Goal: Task Accomplishment & Management: Use online tool/utility

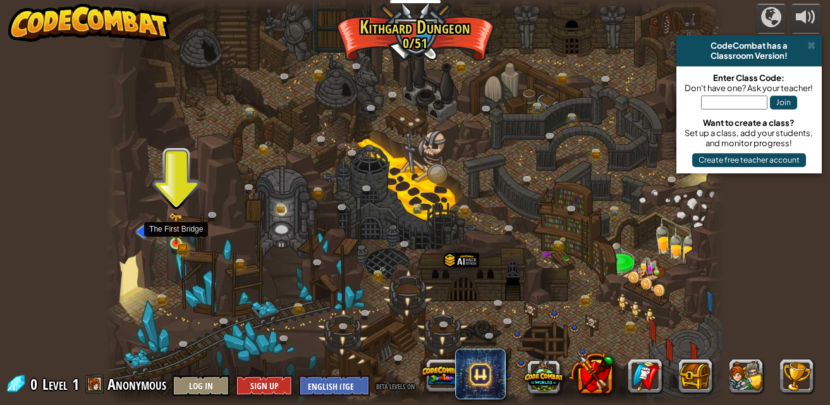
click at [175, 226] on img at bounding box center [176, 228] width 15 height 32
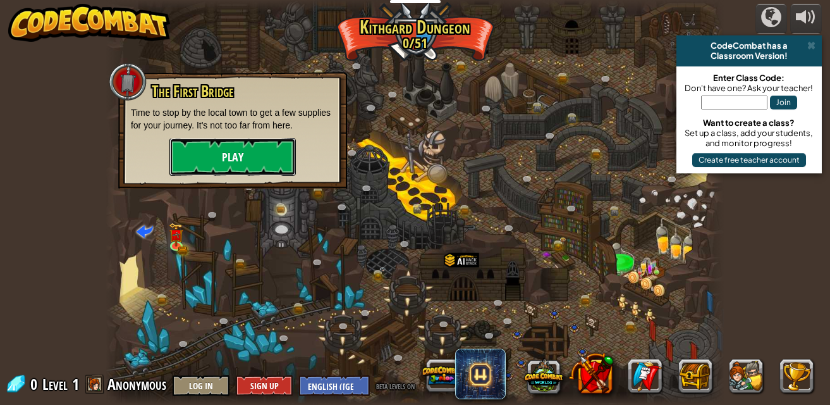
click at [251, 145] on button "Play" at bounding box center [232, 157] width 126 height 38
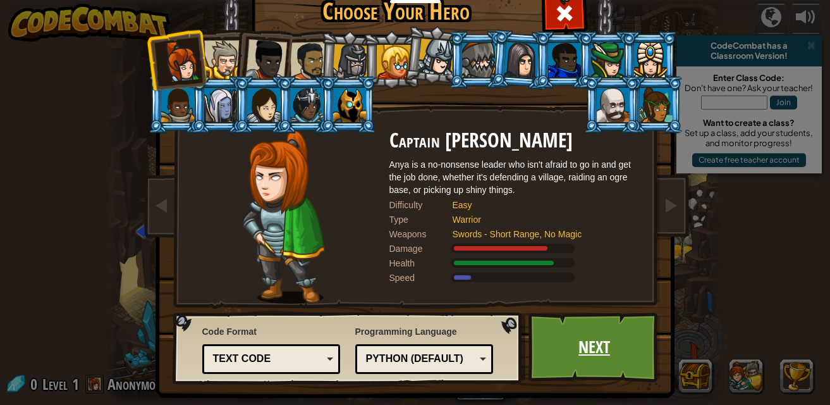
click at [611, 346] on link "Next" at bounding box center [595, 347] width 132 height 70
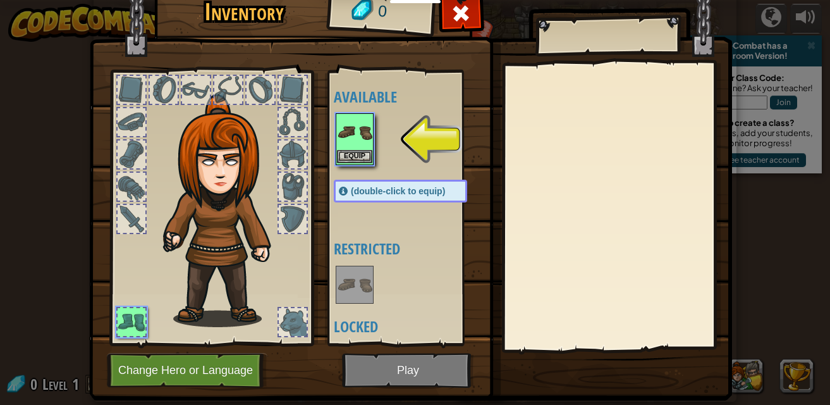
click at [343, 144] on img at bounding box center [354, 131] width 35 height 35
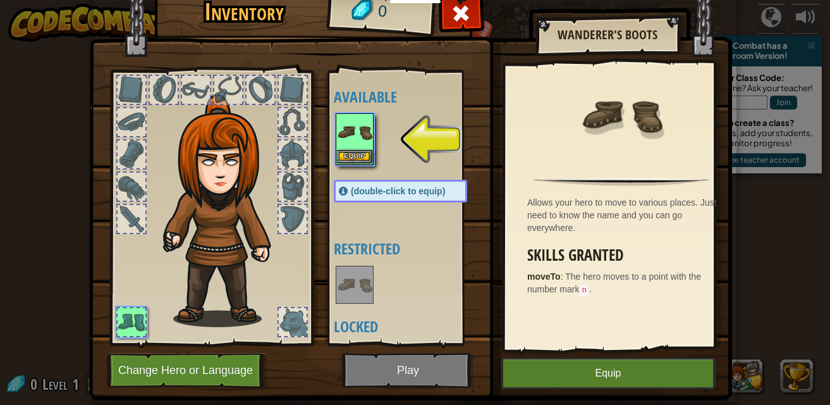
click at [343, 144] on img at bounding box center [354, 131] width 35 height 35
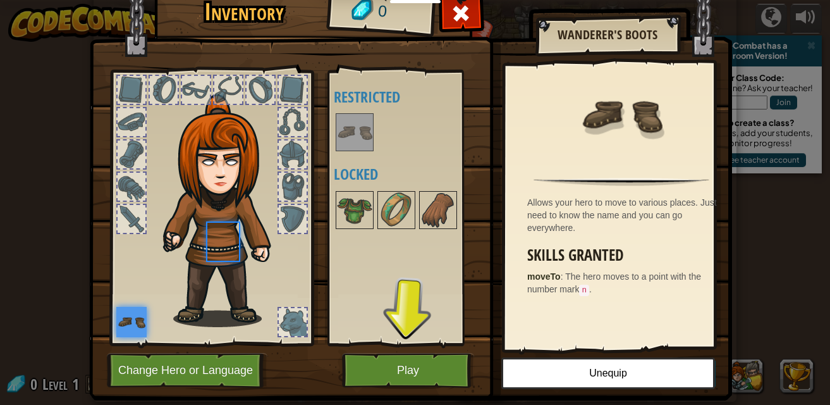
click at [343, 144] on img at bounding box center [354, 131] width 35 height 35
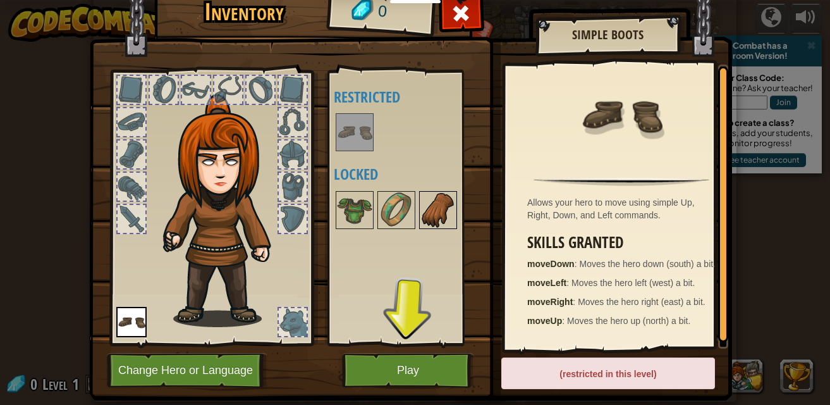
click at [429, 215] on img at bounding box center [437, 209] width 35 height 35
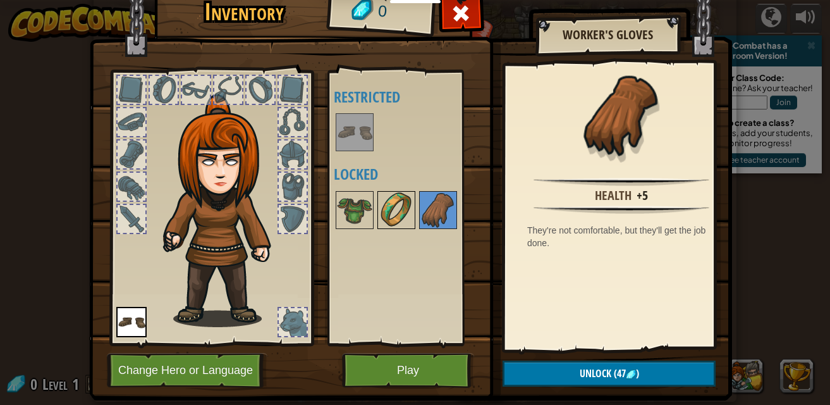
click at [391, 209] on img at bounding box center [396, 209] width 35 height 35
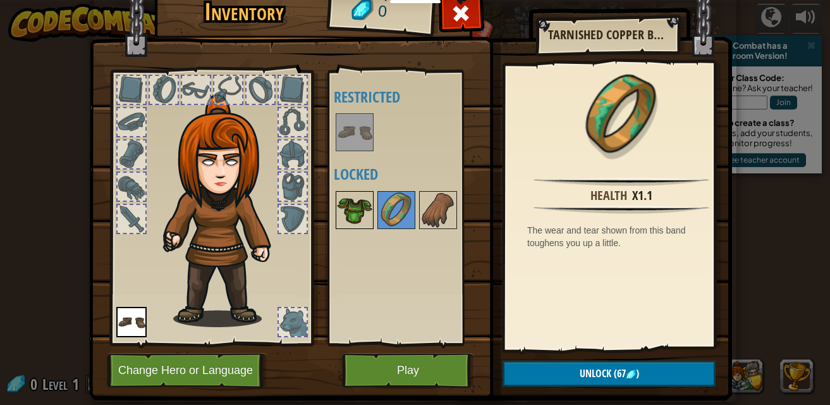
click at [367, 204] on img at bounding box center [354, 209] width 35 height 35
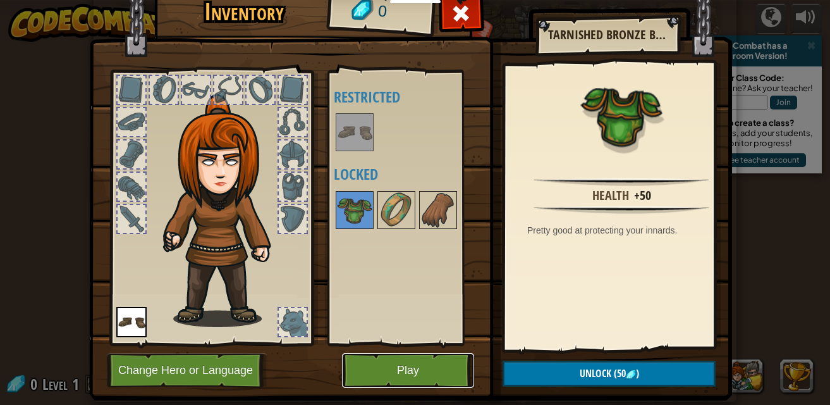
click at [429, 372] on button "Play" at bounding box center [408, 370] width 132 height 35
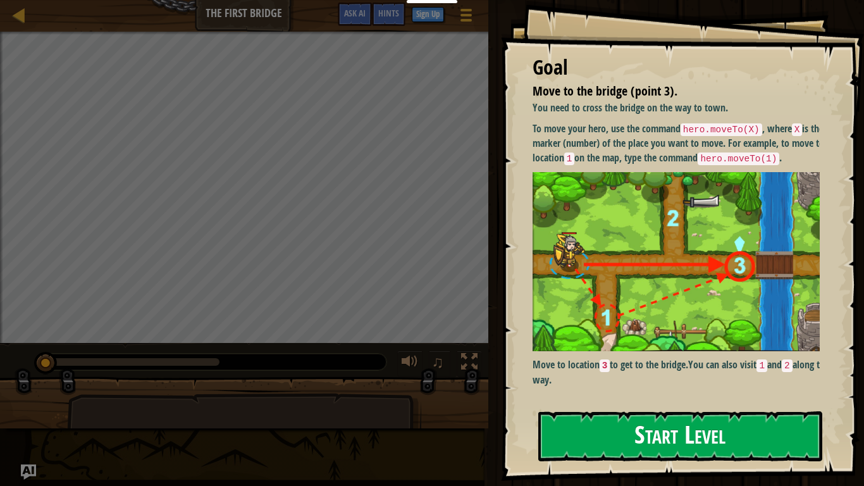
click at [714, 219] on img at bounding box center [680, 262] width 297 height 180
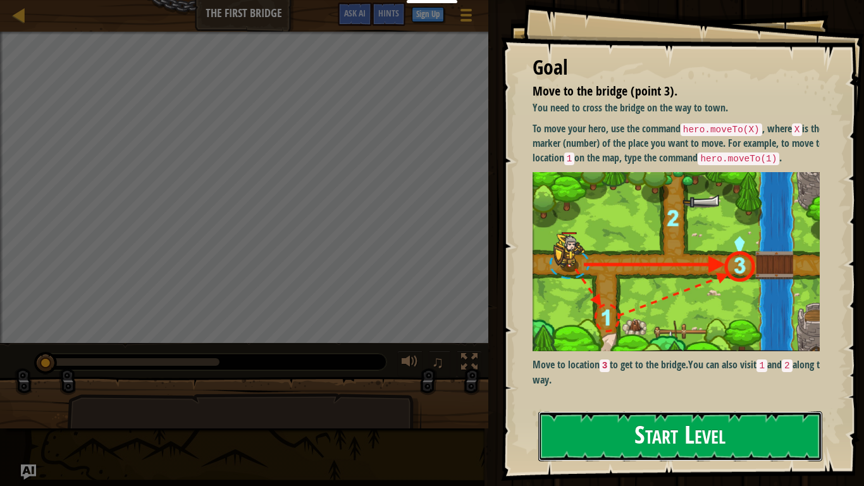
click at [702, 404] on button "Start Level" at bounding box center [680, 436] width 284 height 50
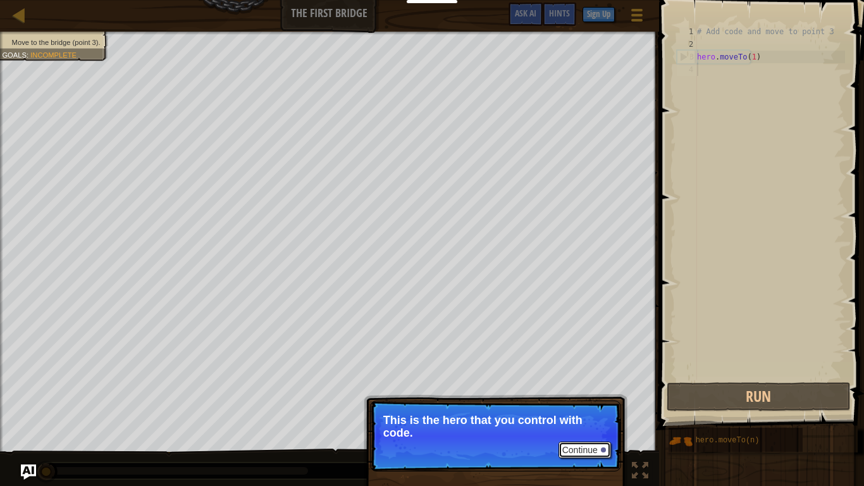
click at [595, 404] on button "Continue" at bounding box center [584, 449] width 52 height 16
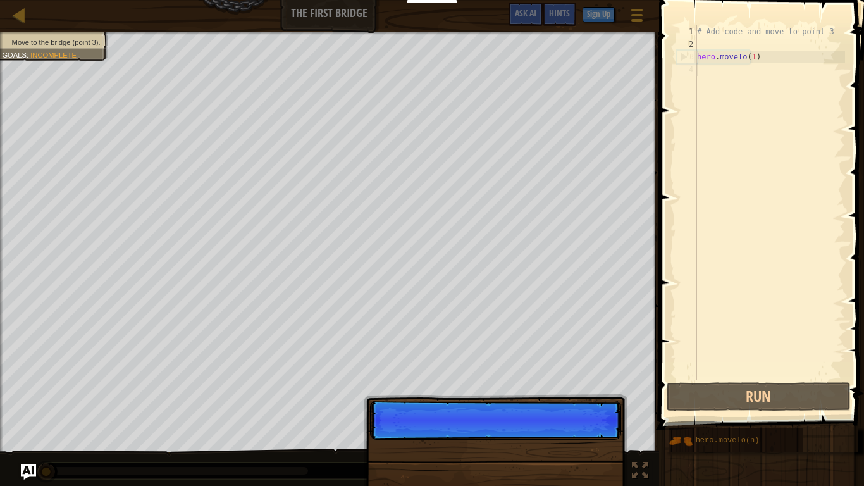
scroll to position [6, 0]
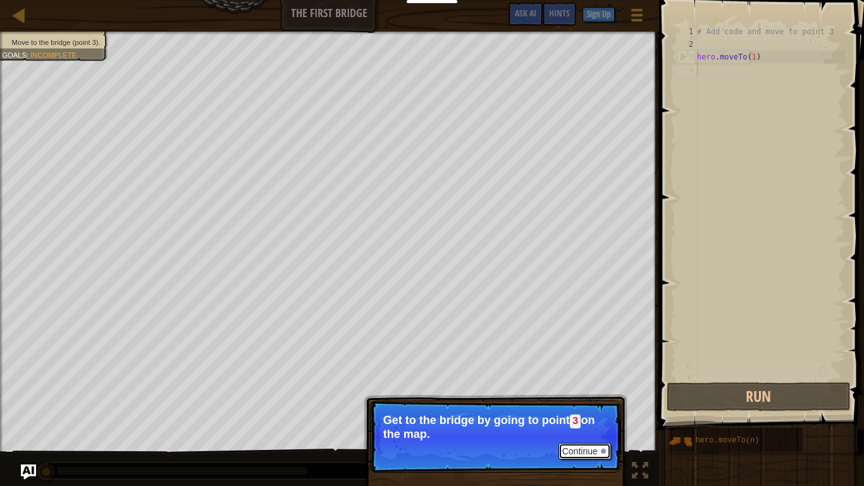
click at [599, 404] on button "Continue" at bounding box center [584, 451] width 52 height 16
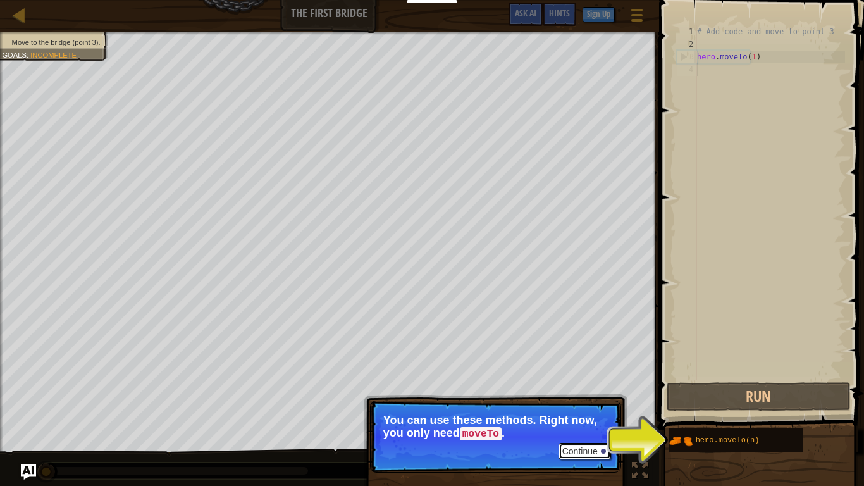
click at [584, 404] on button "Continue" at bounding box center [584, 451] width 52 height 16
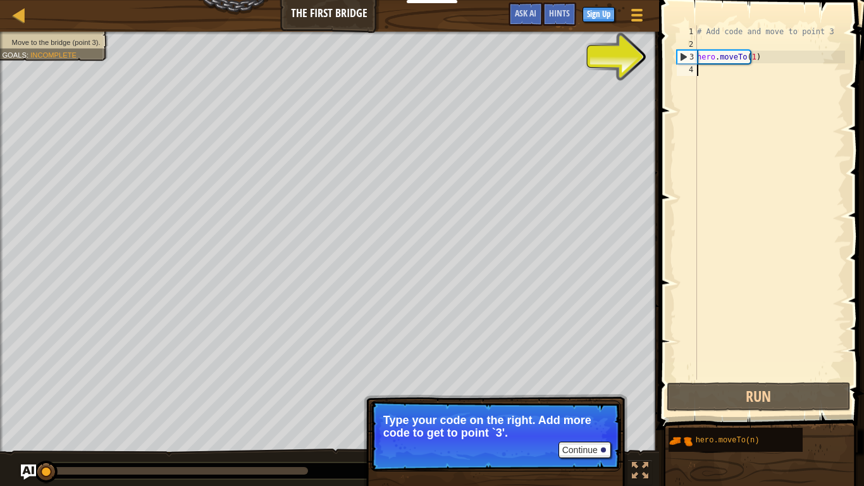
click at [759, 59] on div "# Add code and move to point 3 hero . moveTo ( 1 )" at bounding box center [769, 214] width 150 height 379
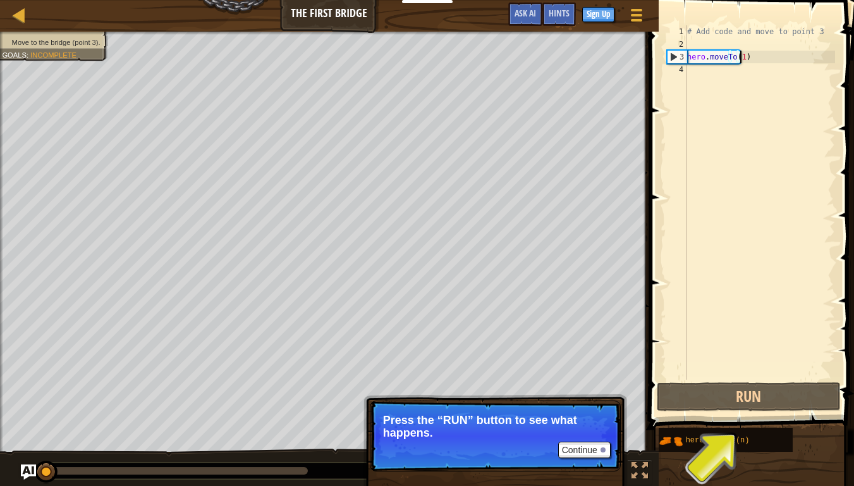
click at [739, 58] on div "# Add code and move to point 3 hero . moveTo ( 1 )" at bounding box center [760, 214] width 150 height 379
click at [737, 54] on div "# Add code and move to point 3 hero . moveTo ( 1 )" at bounding box center [760, 214] width 150 height 379
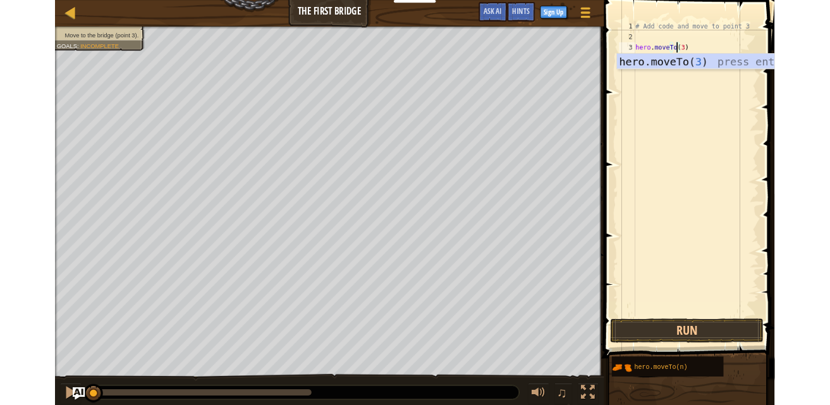
scroll to position [6, 4]
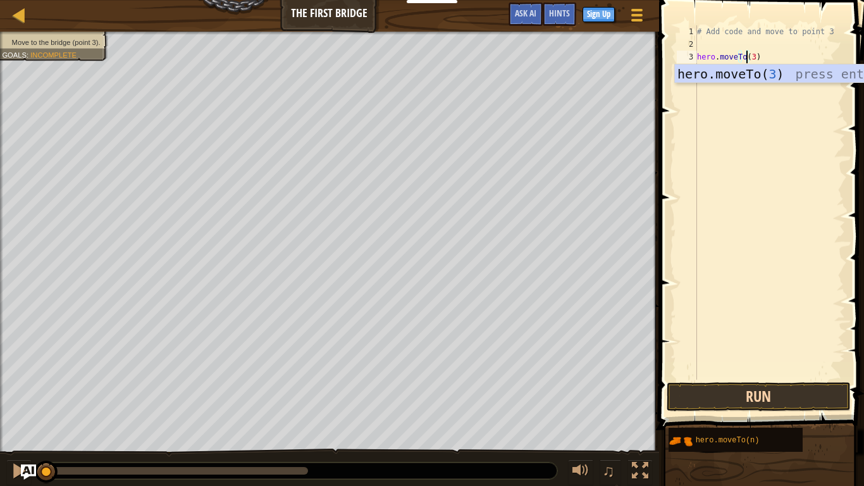
type textarea "hero.moveTo(3)"
click at [804, 391] on button "Run" at bounding box center [758, 396] width 184 height 29
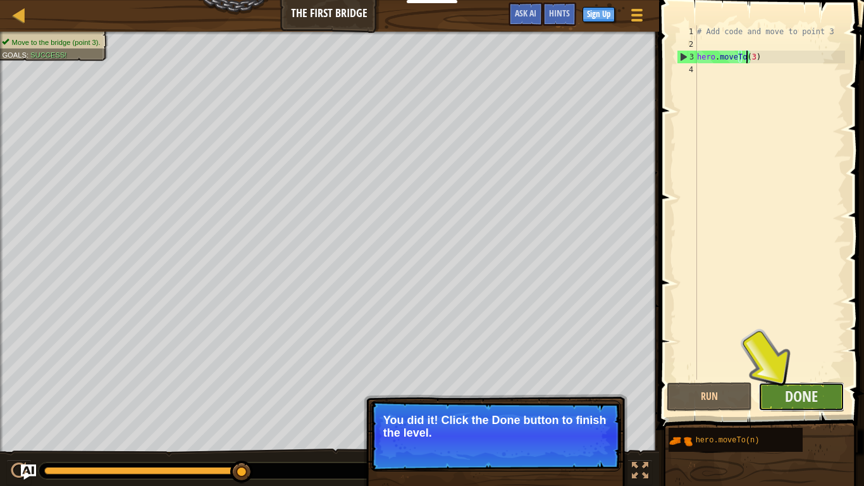
click at [819, 395] on button "Done" at bounding box center [801, 396] width 86 height 29
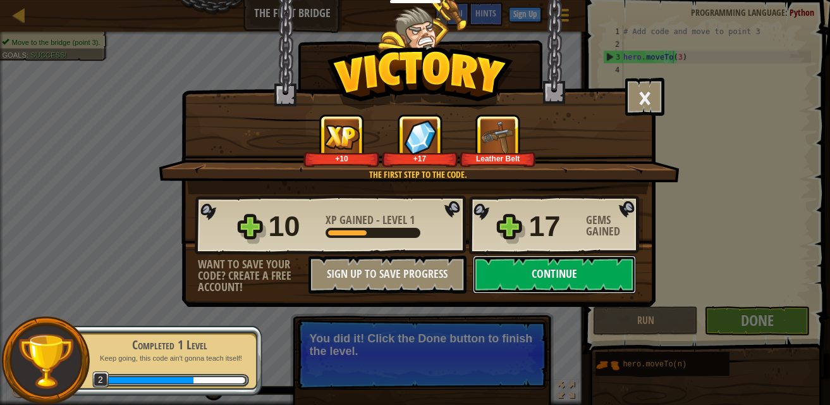
click at [596, 274] on button "Continue" at bounding box center [554, 274] width 163 height 38
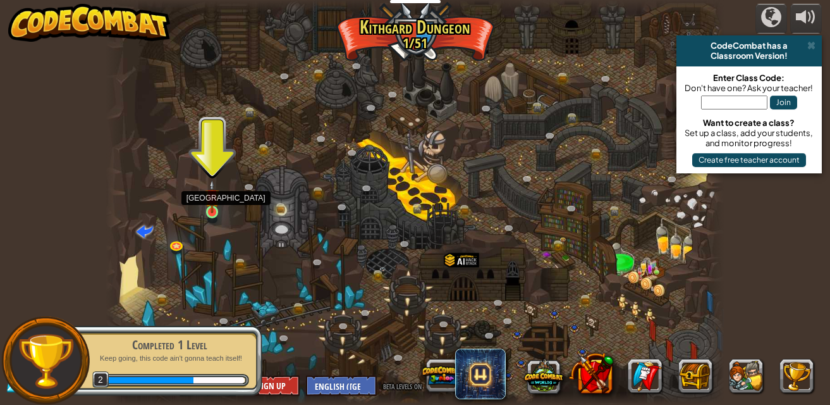
click at [212, 202] on img at bounding box center [212, 197] width 15 height 34
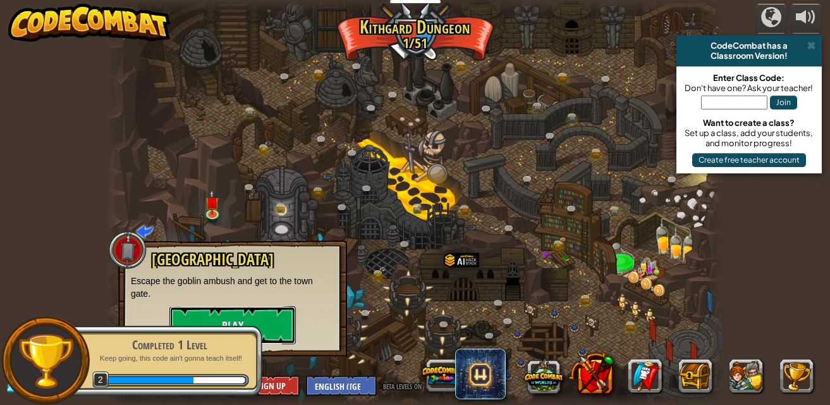
click at [263, 312] on button "Play" at bounding box center [232, 325] width 126 height 38
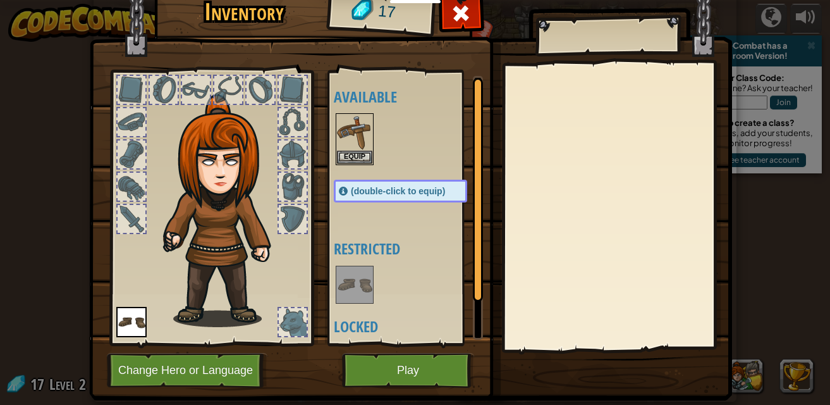
click at [283, 228] on div at bounding box center [293, 219] width 28 height 28
click at [293, 195] on div at bounding box center [293, 187] width 28 height 28
drag, startPoint x: 289, startPoint y: 154, endPoint x: 362, endPoint y: 189, distance: 80.6
click at [362, 189] on div "Inventory 17 Available Equip (double-click to equip) Restricted Locked Equip Un…" at bounding box center [415, 192] width 643 height 417
click at [352, 163] on div "Equip" at bounding box center [355, 139] width 38 height 52
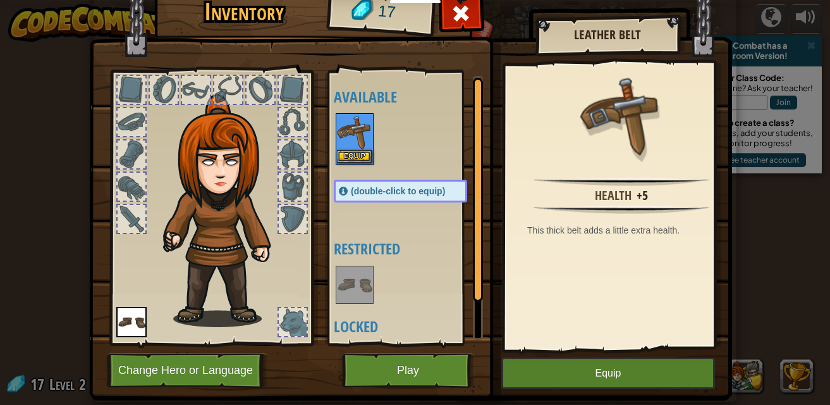
click at [352, 163] on div "Equip" at bounding box center [355, 139] width 38 height 52
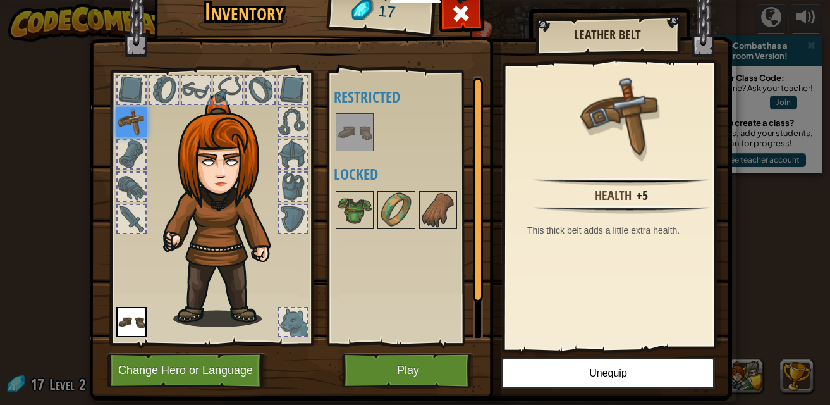
click at [128, 118] on img at bounding box center [131, 122] width 30 height 30
click at [419, 379] on button "Play" at bounding box center [408, 370] width 132 height 35
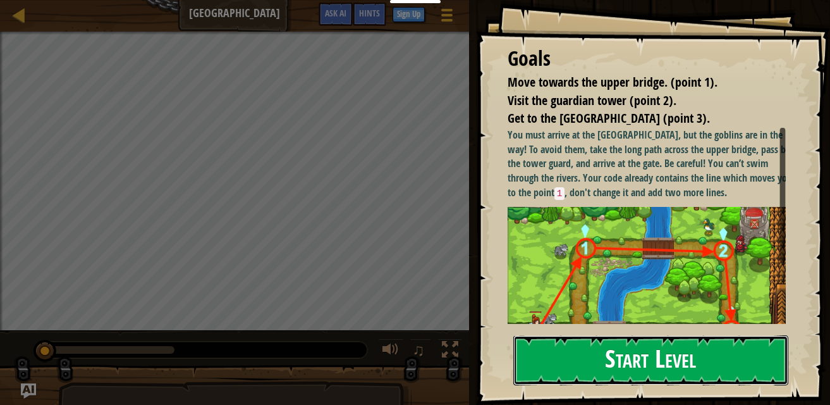
click at [708, 335] on button "Start Level" at bounding box center [650, 360] width 275 height 50
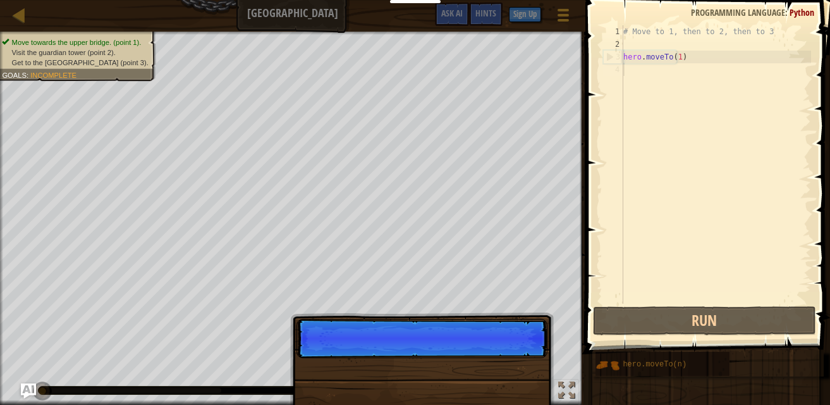
click at [498, 374] on div "Skip (esc) Continue" at bounding box center [422, 412] width 264 height 187
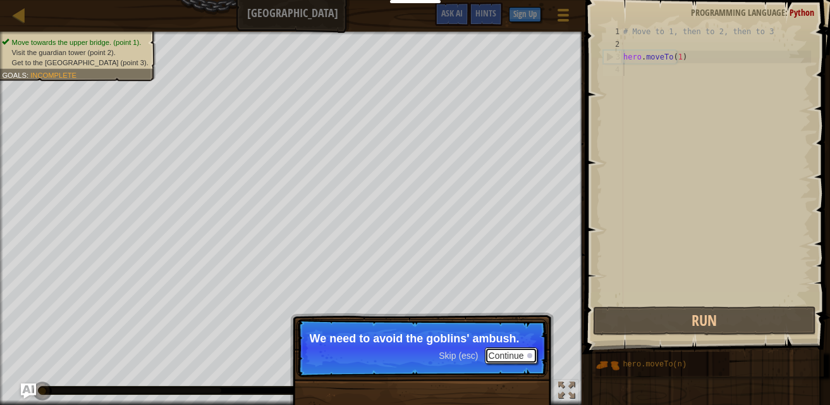
click at [520, 358] on button "Continue" at bounding box center [511, 355] width 52 height 16
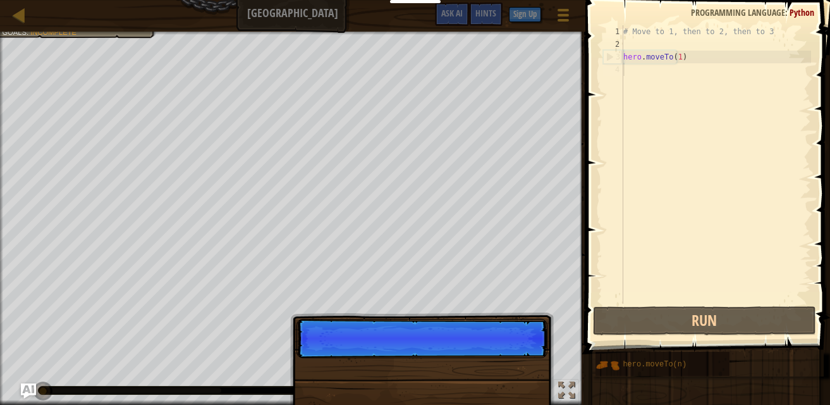
scroll to position [6, 0]
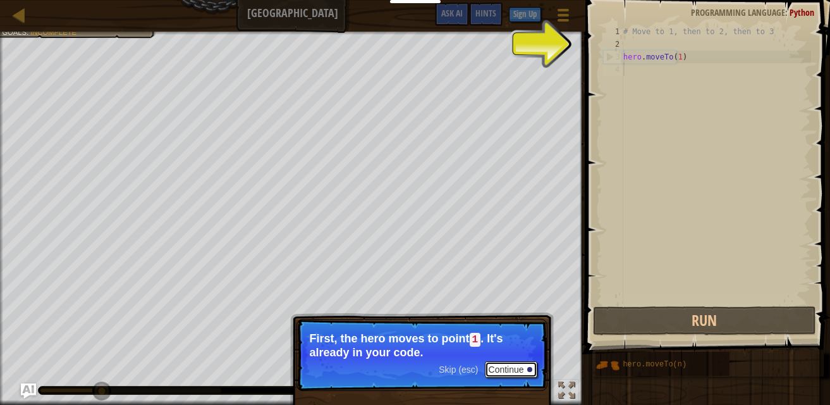
click at [524, 362] on button "Continue" at bounding box center [511, 369] width 52 height 16
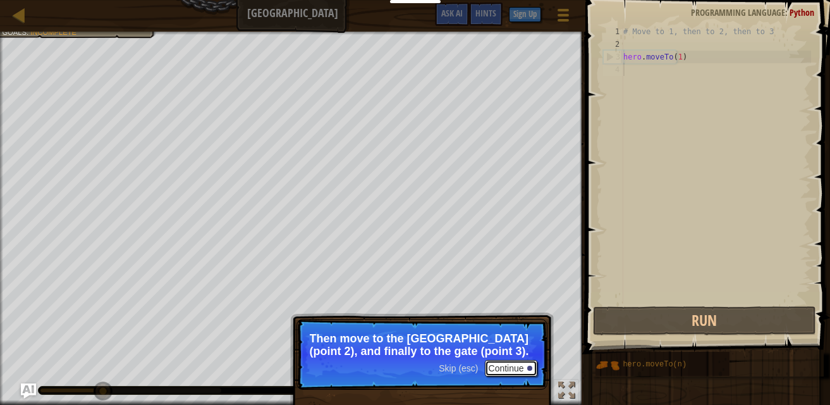
click at [510, 368] on button "Continue" at bounding box center [511, 368] width 52 height 16
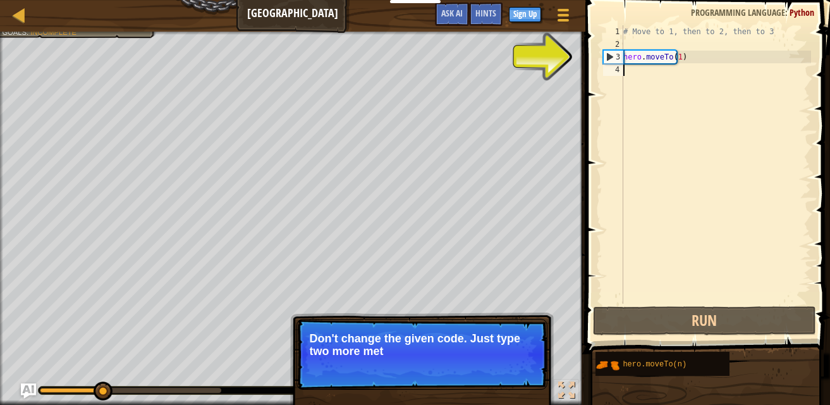
click at [666, 71] on div "# Move to 1, then to 2, then to 3 hero . moveTo ( 1 )" at bounding box center [716, 177] width 190 height 304
click at [635, 70] on div "# Move to 1, then to 2, then to 3 hero . moveTo ( 1 )" at bounding box center [716, 177] width 190 height 304
click at [695, 56] on div "# Move to 1, then to 2, then to 3 hero . moveTo ( 1 )" at bounding box center [716, 177] width 190 height 304
type textarea "hero.moveTo(1)"
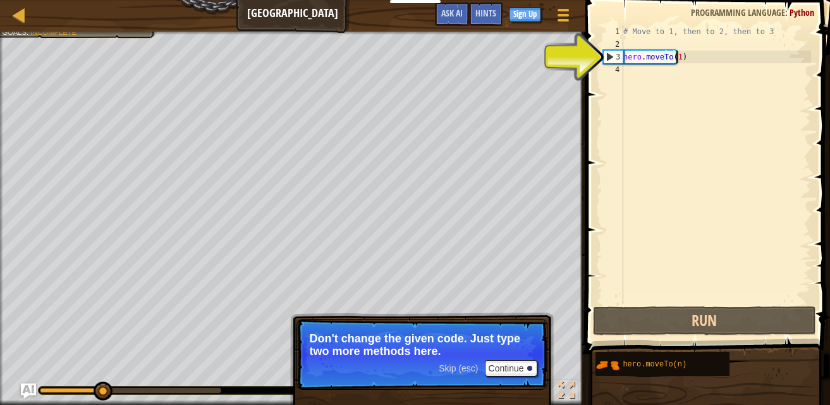
click at [644, 68] on div "# Move to 1, then to 2, then to 3 hero . moveTo ( 1 )" at bounding box center [716, 177] width 190 height 304
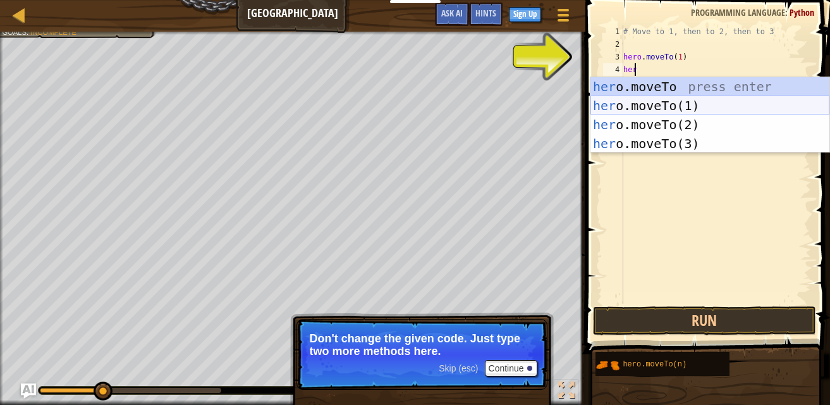
click at [634, 108] on div "her o.moveTo press enter her o.moveTo(1) press enter her o.moveTo(2) press ente…" at bounding box center [710, 134] width 239 height 114
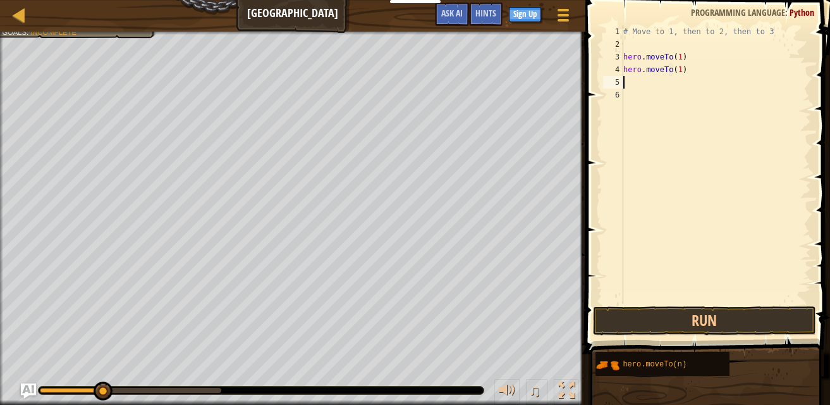
type textarea "hero.moveTo(1)\"
type textarea "hero.moveTo(2)"
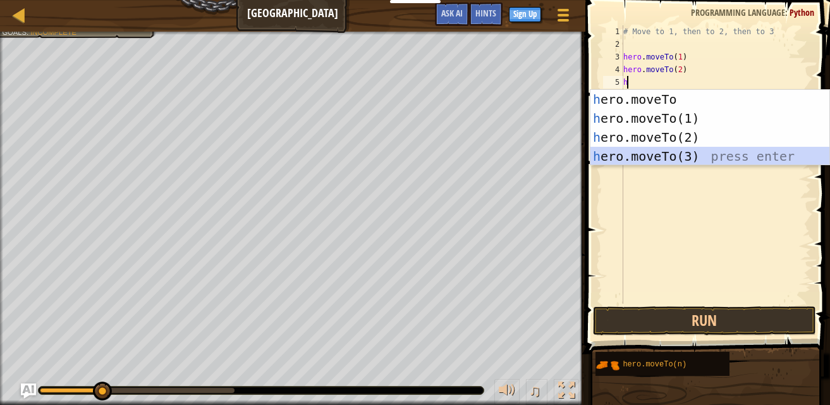
click at [671, 163] on div "h ero.moveTo press enter h ero.moveTo(1) press enter h ero.moveTo(2) press ente…" at bounding box center [710, 147] width 239 height 114
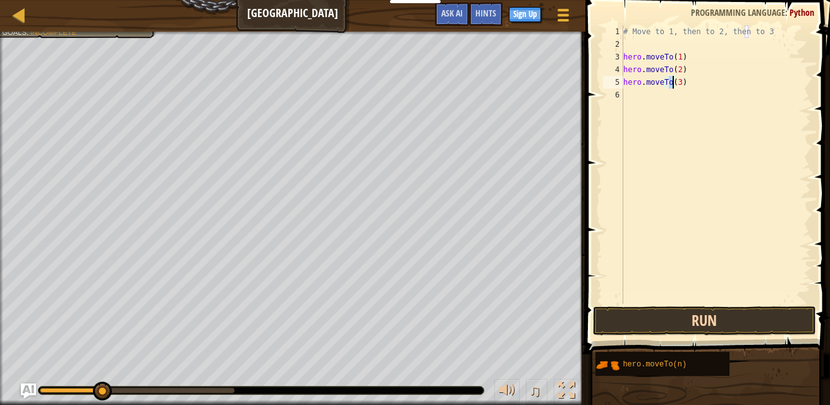
type textarea "hero.moveTo(3)"
click at [723, 317] on button "Run" at bounding box center [704, 320] width 223 height 29
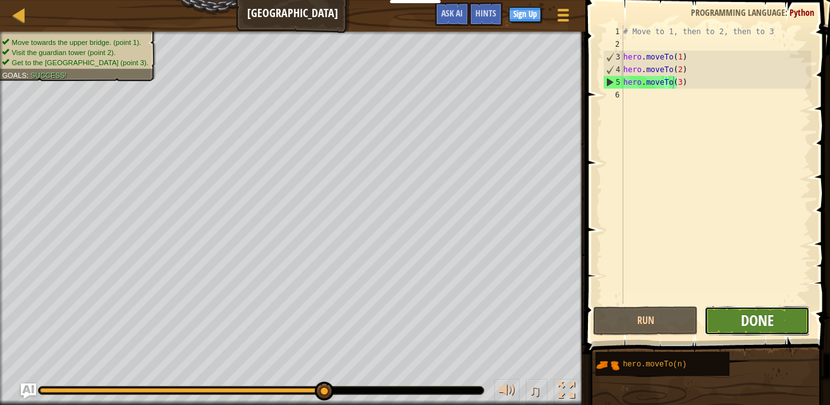
click at [743, 321] on span "Done" at bounding box center [757, 320] width 33 height 20
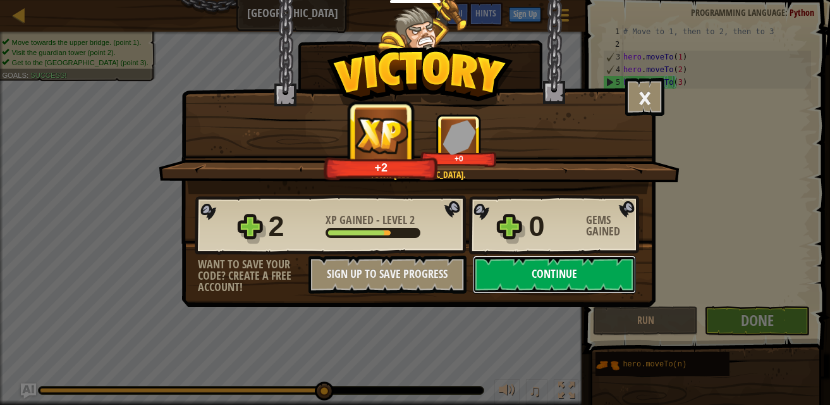
click at [577, 262] on button "Continue" at bounding box center [554, 274] width 163 height 38
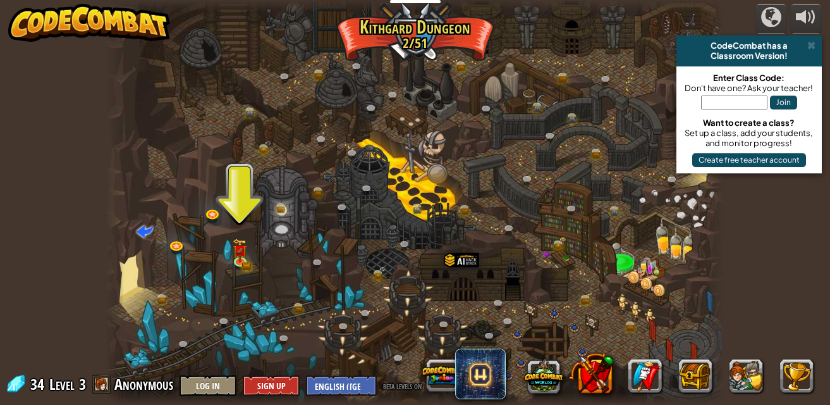
click at [231, 252] on div at bounding box center [415, 202] width 619 height 405
click at [238, 249] on img at bounding box center [240, 244] width 9 height 9
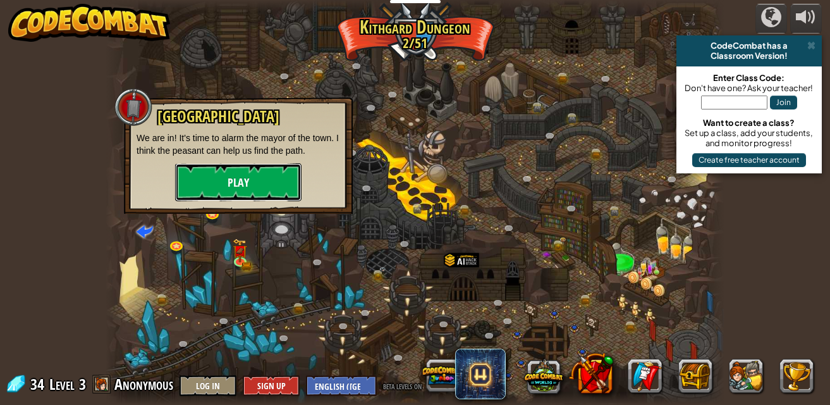
click at [264, 178] on button "Play" at bounding box center [238, 182] width 126 height 38
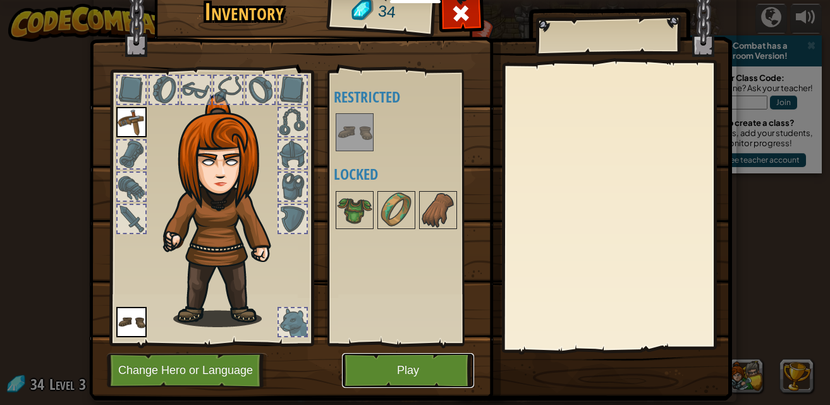
click at [415, 371] on button "Play" at bounding box center [408, 370] width 132 height 35
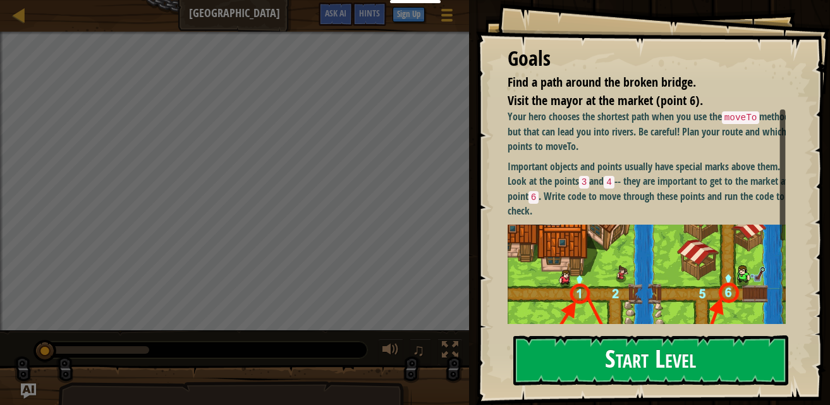
click at [615, 215] on div "Your hero chooses the shortest path when you use the moveTo method, but that ca…" at bounding box center [652, 281] width 288 height 344
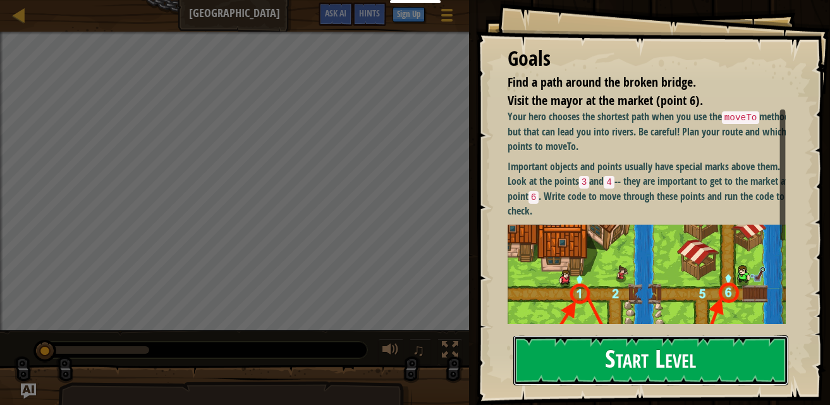
click at [623, 350] on button "Start Level" at bounding box center [650, 360] width 275 height 50
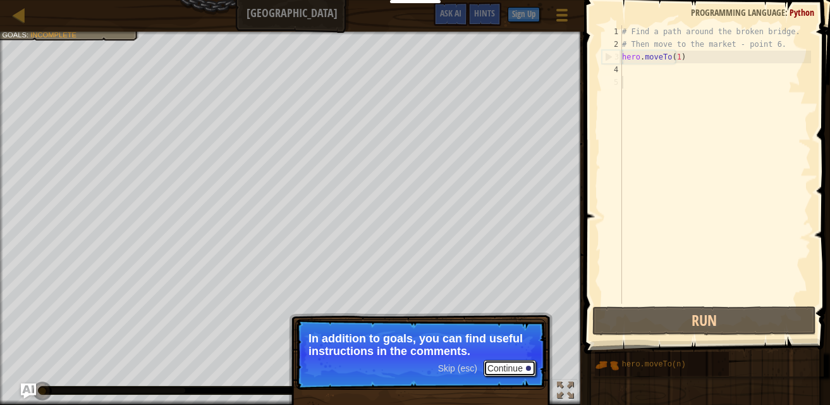
click at [512, 371] on button "Continue" at bounding box center [510, 368] width 52 height 16
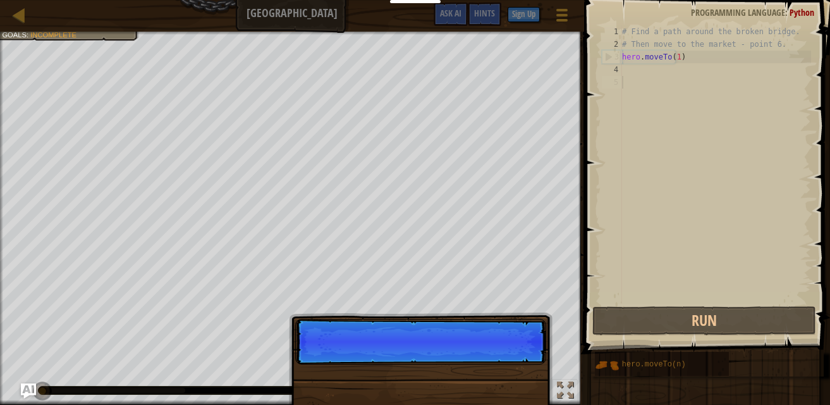
scroll to position [6, 0]
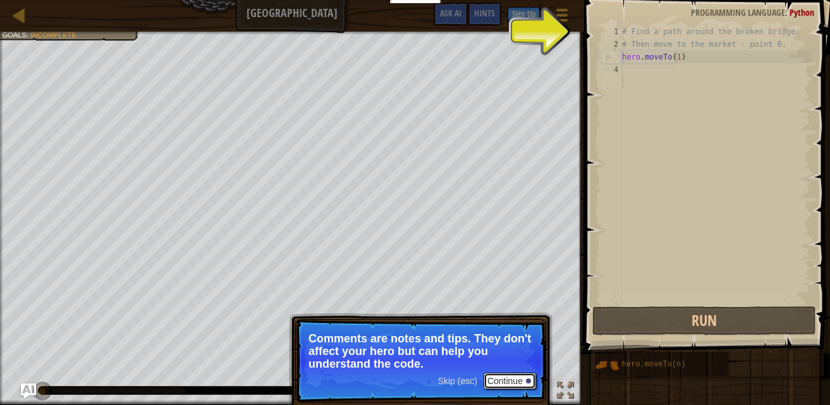
click at [512, 378] on button "Continue" at bounding box center [510, 380] width 52 height 16
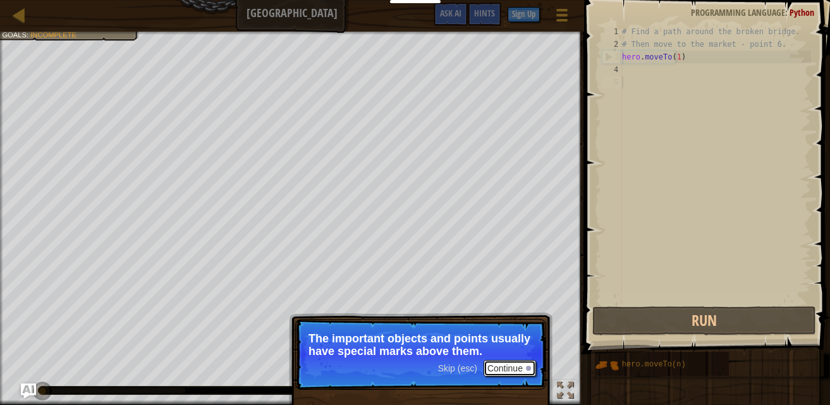
click at [514, 373] on button "Continue" at bounding box center [510, 368] width 52 height 16
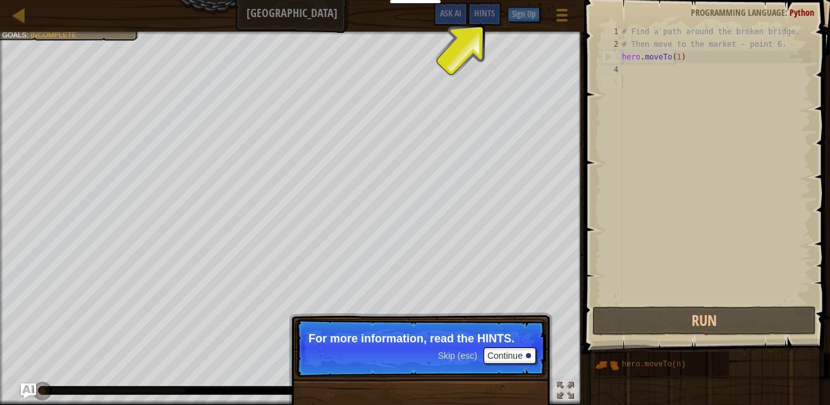
click at [463, 357] on span "Skip (esc)" at bounding box center [457, 355] width 39 height 10
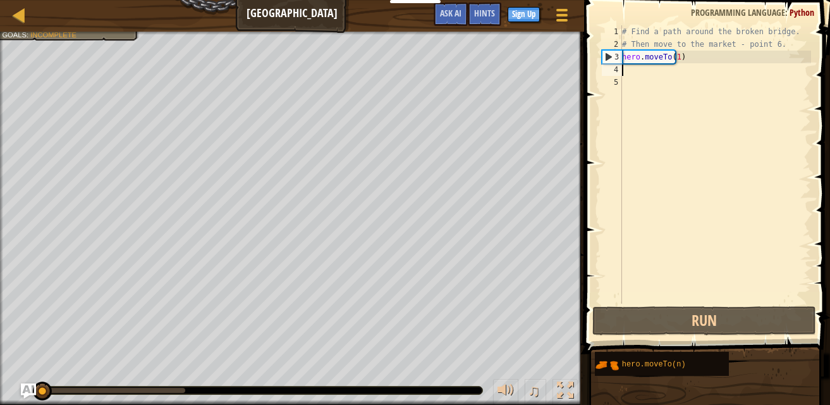
click at [634, 70] on div "# Find a path around the broken bridge. # Then move to the market - point 6. he…" at bounding box center [716, 177] width 192 height 304
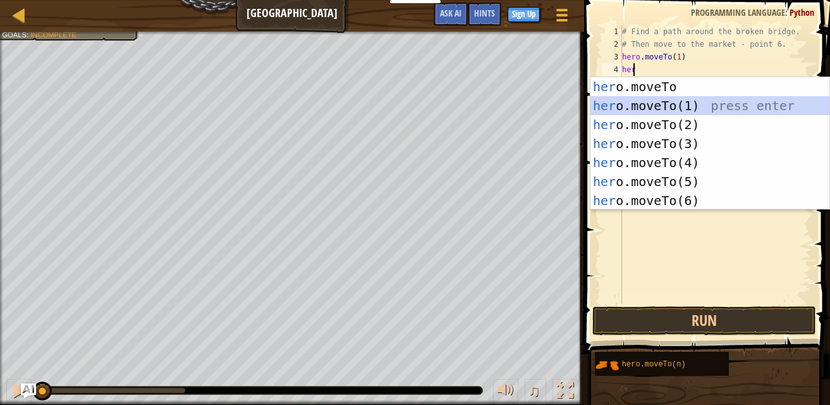
click at [656, 110] on div "her o.moveTo press enter her o.moveTo(1) press enter her o.moveTo(2) press ente…" at bounding box center [710, 162] width 239 height 171
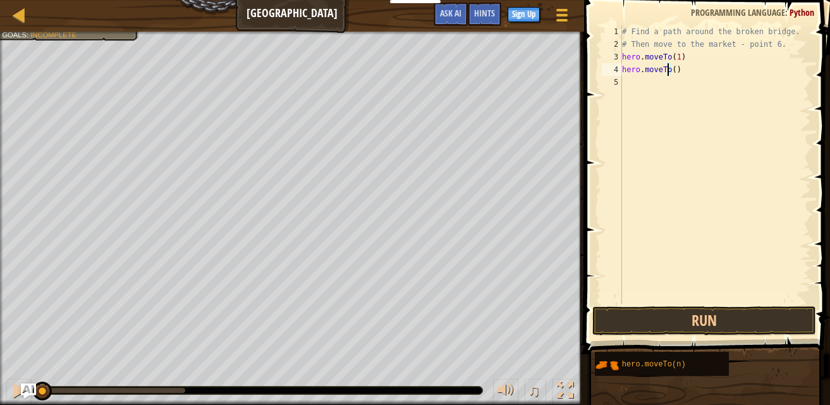
type textarea "hero.moveTo(2)"
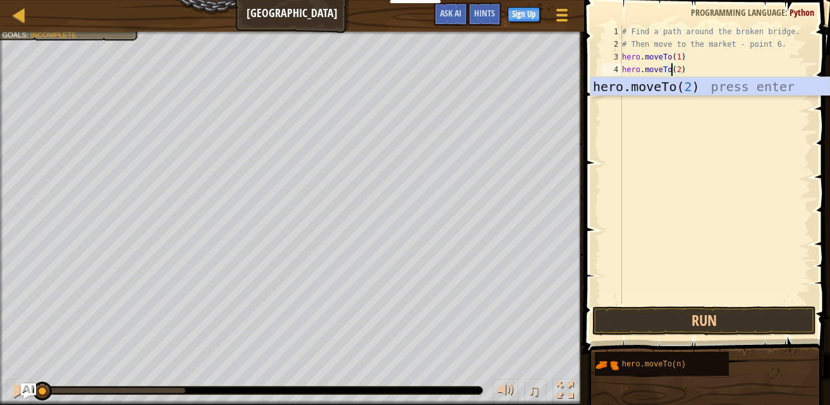
scroll to position [6, 4]
click at [692, 85] on div "hero.moveTo( 2 ) press enter" at bounding box center [710, 105] width 239 height 57
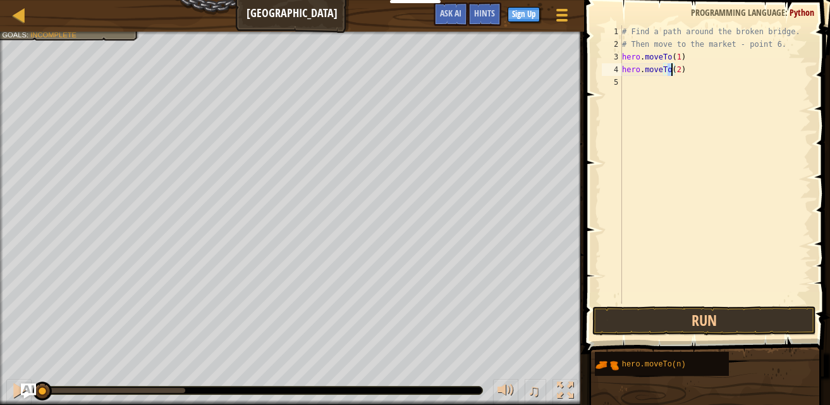
scroll to position [6, 0]
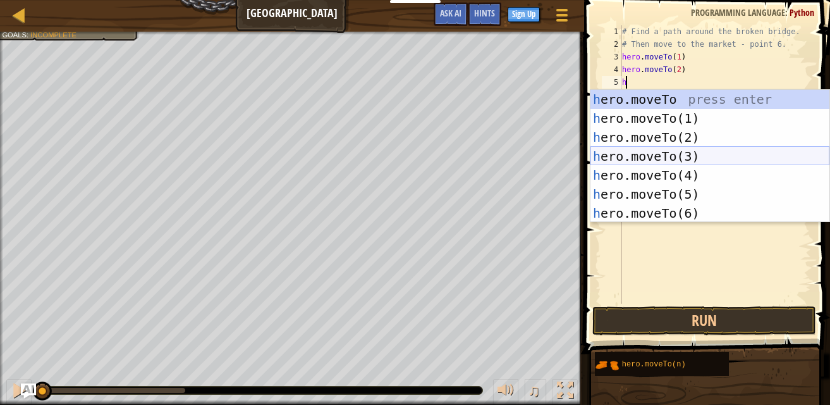
click at [694, 152] on div "h ero.moveTo press enter h ero.moveTo(1) press enter h ero.moveTo(2) press ente…" at bounding box center [710, 175] width 239 height 171
type textarea "hero.moveTo(3)"
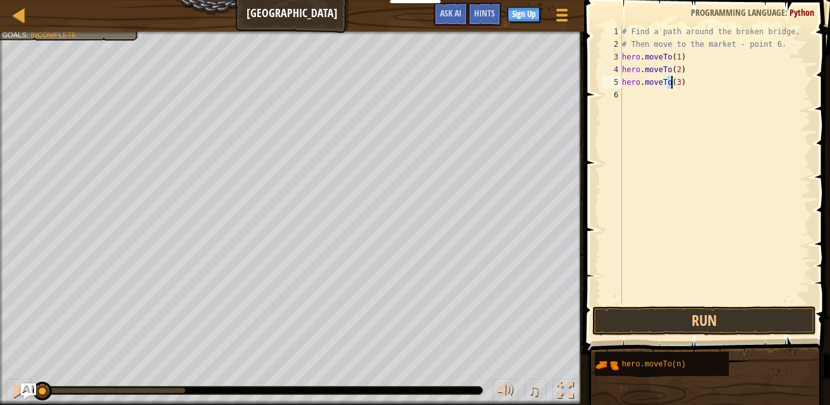
click at [652, 102] on div "# Find a path around the broken bridge. # Then move to the market - point 6. he…" at bounding box center [716, 177] width 192 height 304
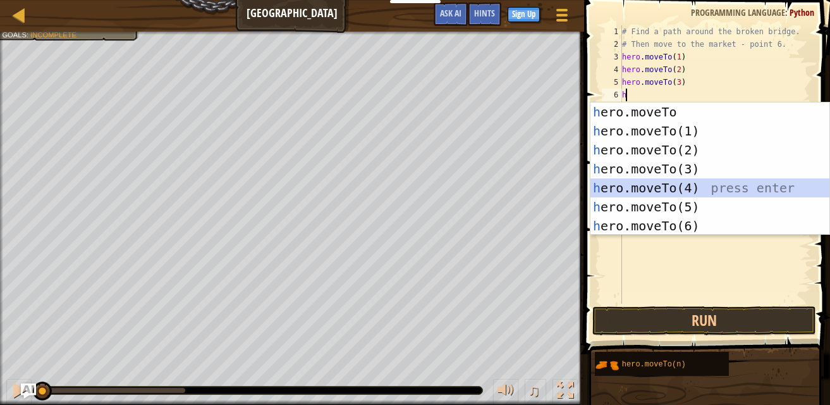
click at [661, 192] on div "h ero.moveTo press enter h ero.moveTo(1) press enter h ero.moveTo(2) press ente…" at bounding box center [710, 187] width 239 height 171
type textarea "hero.moveTo(4)"
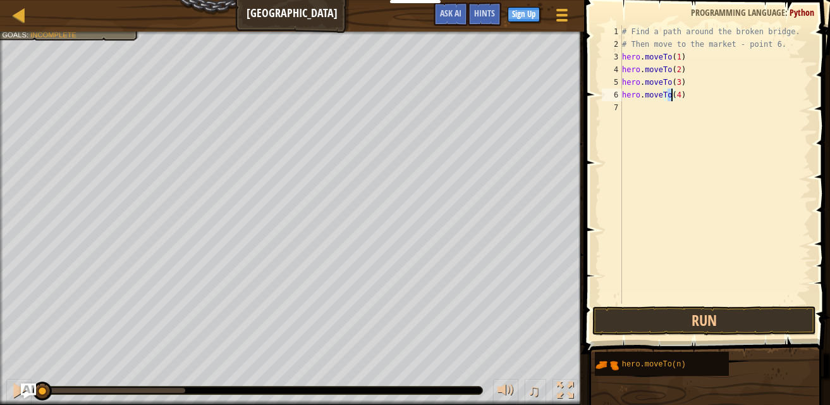
click at [634, 113] on div "# Find a path around the broken bridge. # Then move to the market - point 6. he…" at bounding box center [716, 177] width 192 height 304
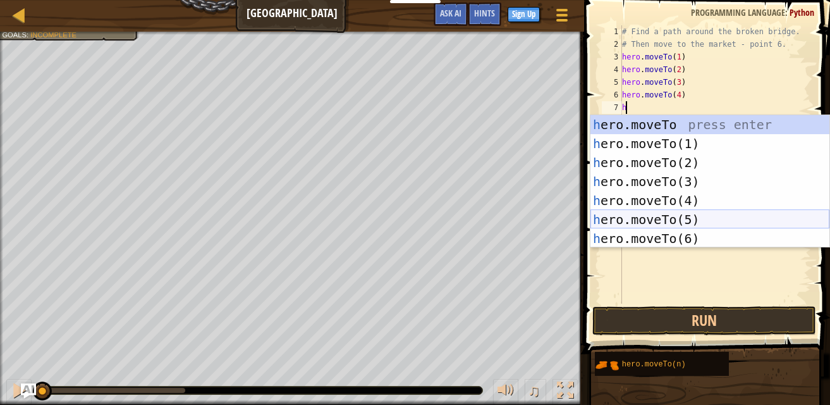
click at [659, 221] on div "h ero.moveTo press enter h ero.moveTo(1) press enter h ero.moveTo(2) press ente…" at bounding box center [710, 200] width 239 height 171
type textarea "hero.moveTo(5)"
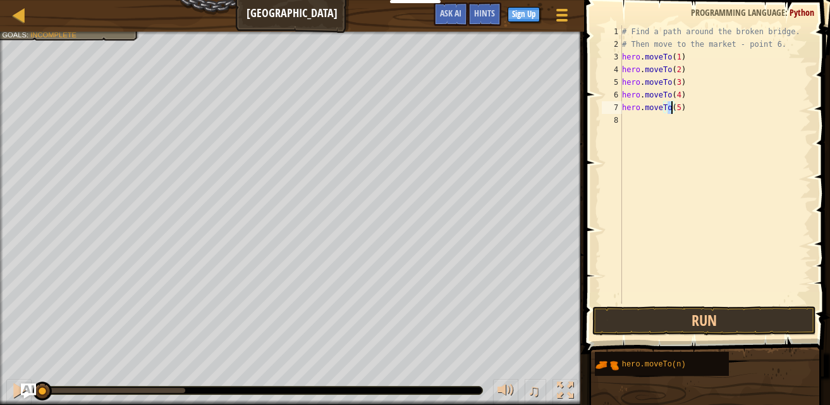
click at [639, 123] on div "# Find a path around the broken bridge. # Then move to the market - point 6. he…" at bounding box center [716, 177] width 192 height 304
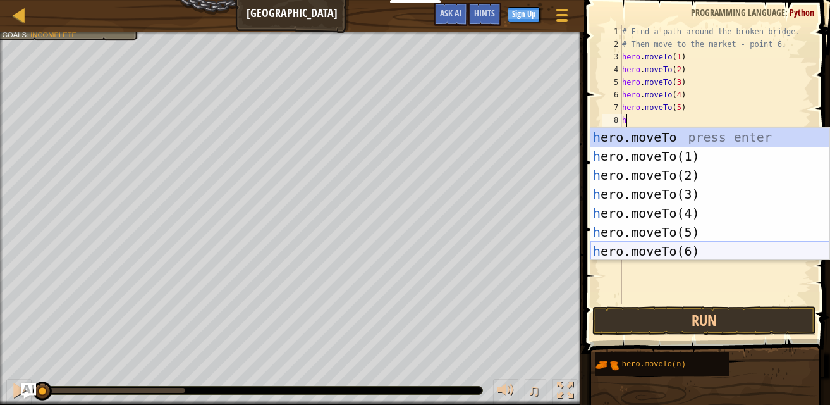
click at [648, 251] on div "h ero.moveTo press enter h ero.moveTo(1) press enter h ero.moveTo(2) press ente…" at bounding box center [710, 213] width 239 height 171
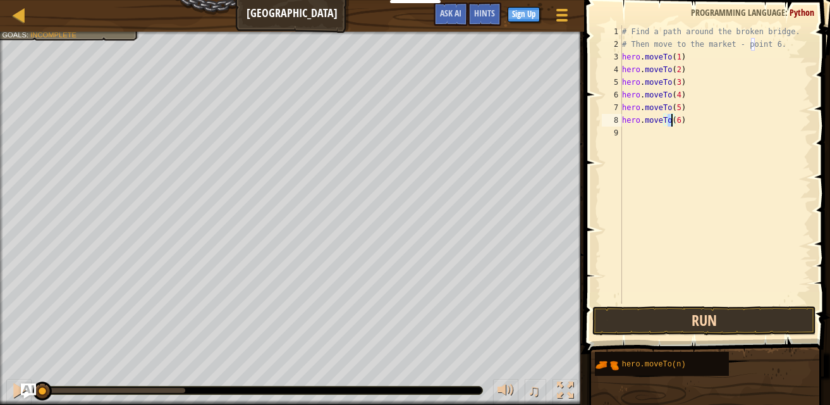
type textarea "hero.moveTo(6)"
click at [686, 326] on button "Run" at bounding box center [704, 320] width 224 height 29
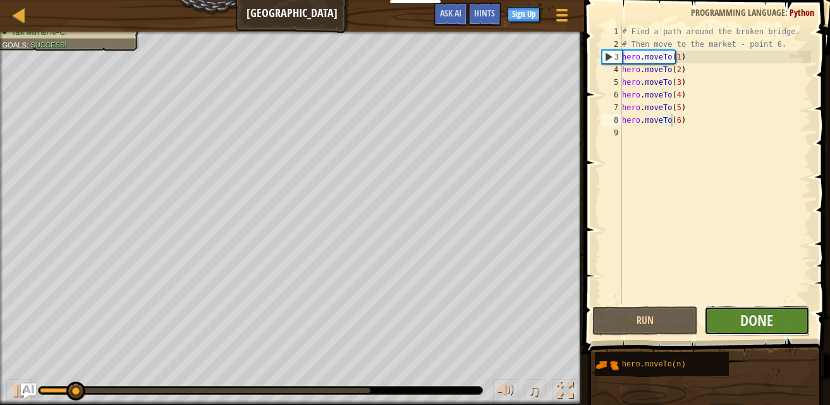
click at [730, 328] on button "Done" at bounding box center [757, 320] width 106 height 29
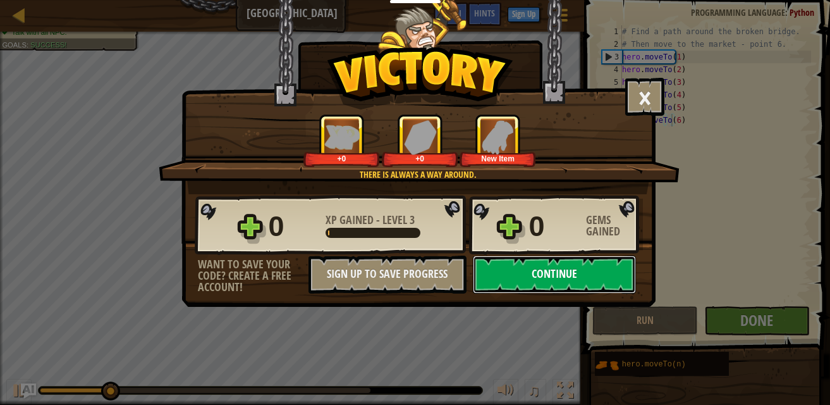
click at [593, 269] on button "Continue" at bounding box center [554, 274] width 163 height 38
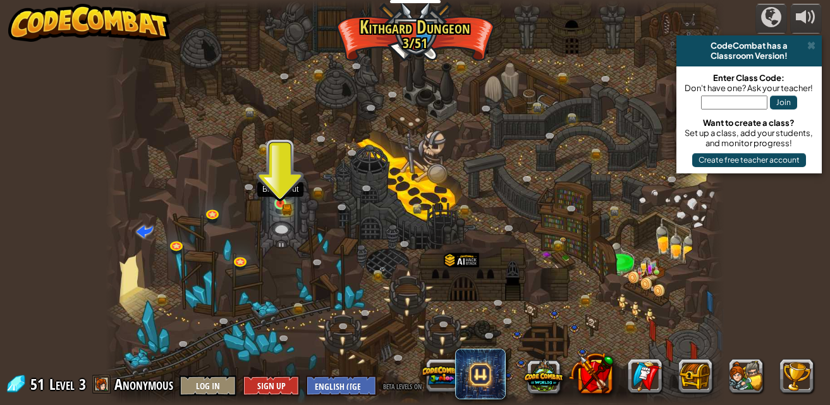
click at [288, 194] on img at bounding box center [280, 189] width 15 height 32
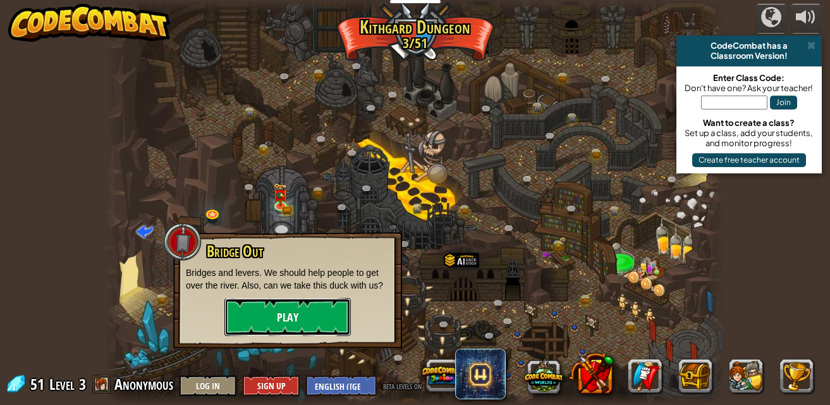
click at [288, 317] on button "Play" at bounding box center [287, 317] width 126 height 38
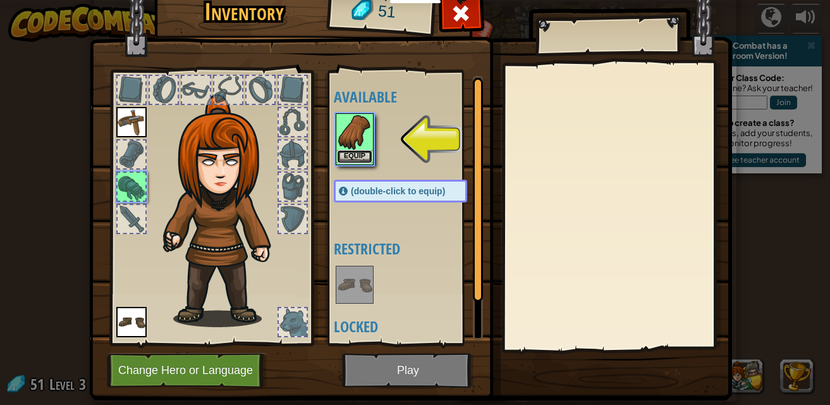
click at [355, 154] on button "Equip" at bounding box center [354, 156] width 35 height 13
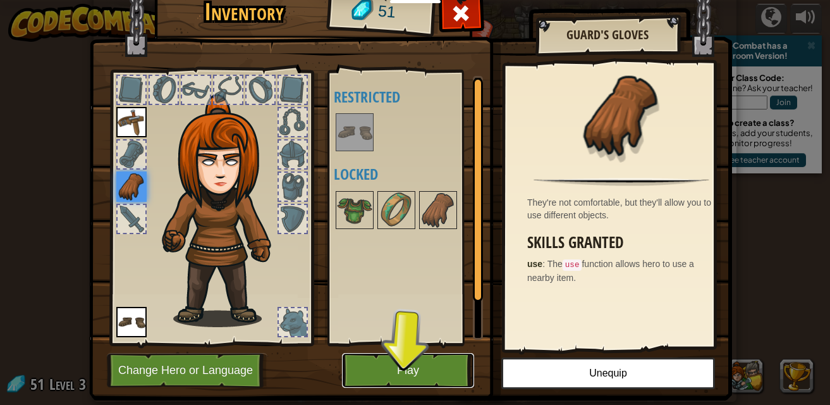
click at [395, 361] on button "Play" at bounding box center [408, 370] width 132 height 35
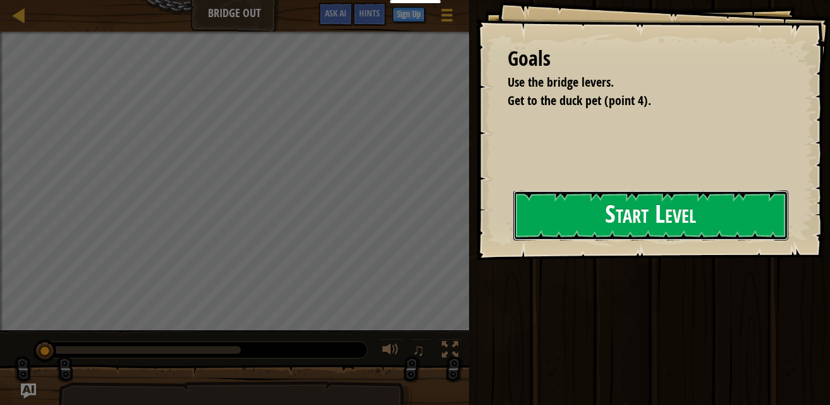
click at [680, 219] on button "Start Level" at bounding box center [650, 215] width 275 height 50
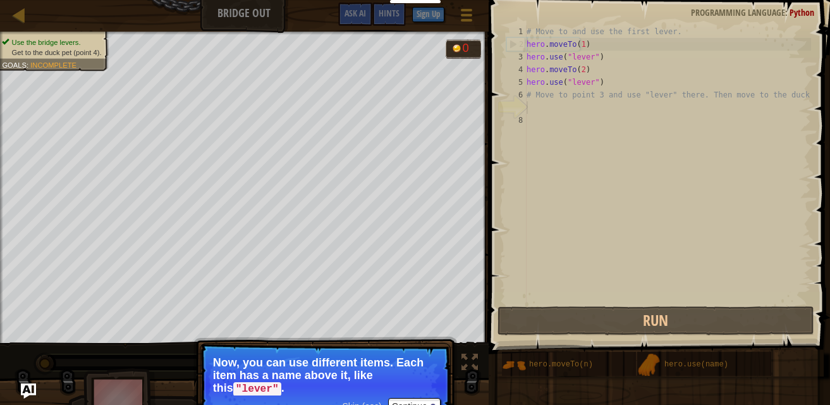
click at [369, 403] on span "Skip (esc)" at bounding box center [361, 406] width 39 height 10
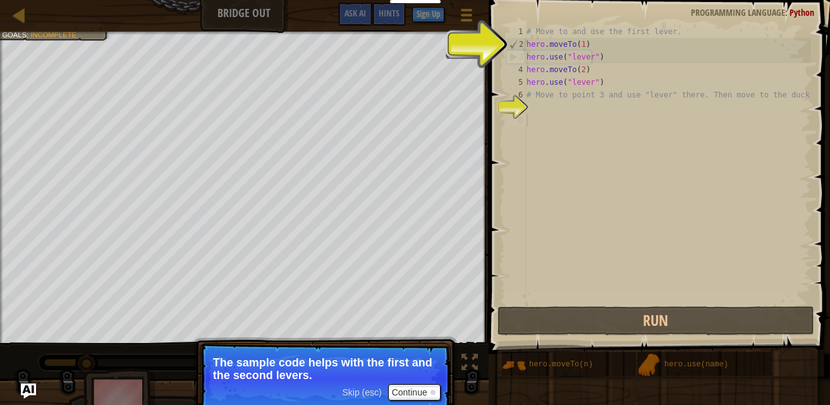
drag, startPoint x: 558, startPoint y: 163, endPoint x: 582, endPoint y: 23, distance: 141.8
click at [582, 23] on div "1 2 3 4 5 6 7 8 # Move to and use the first lever. hero . moveTo ( 1 ) hero . u…" at bounding box center [657, 201] width 345 height 391
type textarea "# Move to and use the first lever. hero.moveTo(1)"
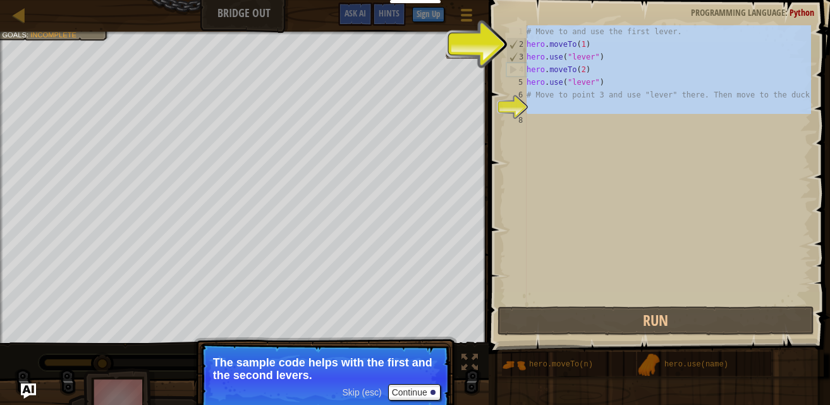
click at [554, 101] on div "# Move to and use the first lever. hero . moveTo ( 1 ) hero . use ( "lever" ) h…" at bounding box center [667, 164] width 287 height 278
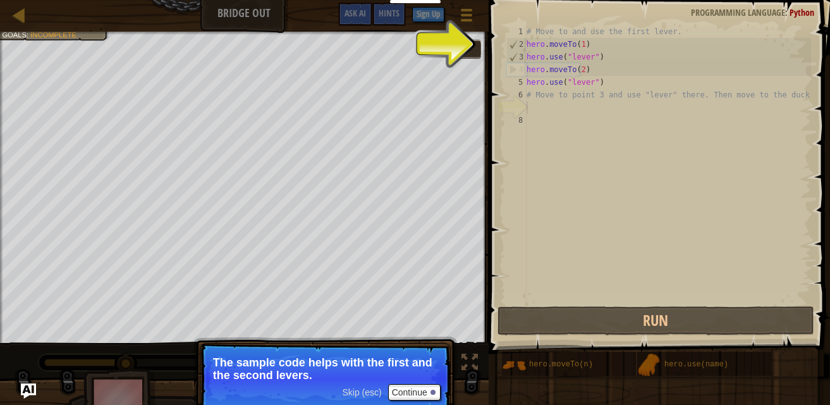
click at [370, 389] on span "Skip (esc)" at bounding box center [361, 392] width 39 height 10
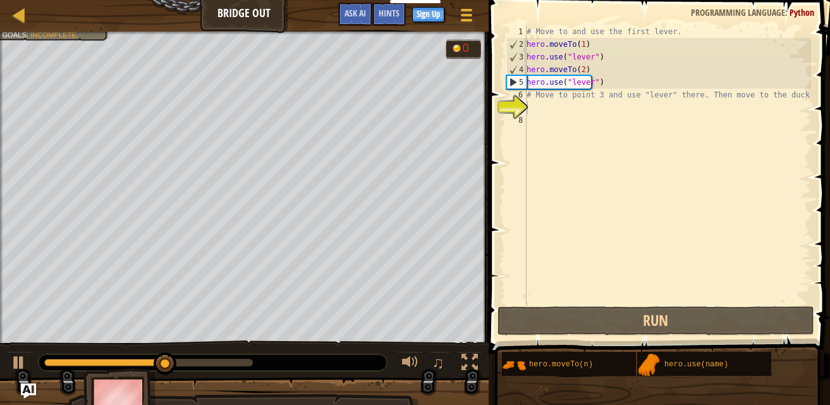
click at [555, 103] on div "# Move to and use the first lever. hero . moveTo ( 1 ) hero . use ( "lever" ) h…" at bounding box center [667, 177] width 287 height 304
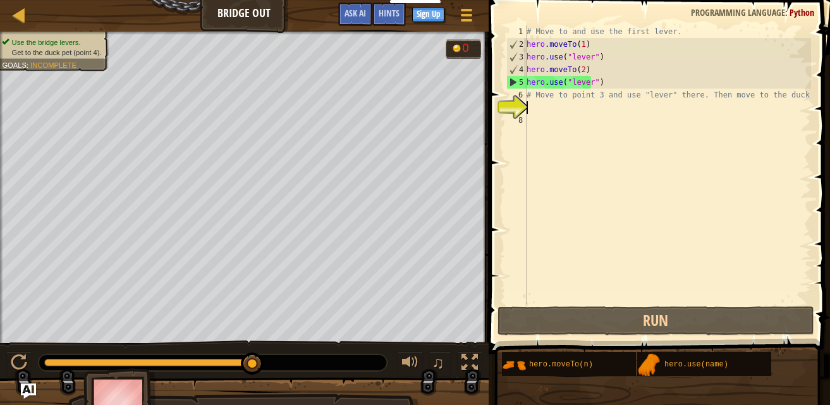
scroll to position [6, 0]
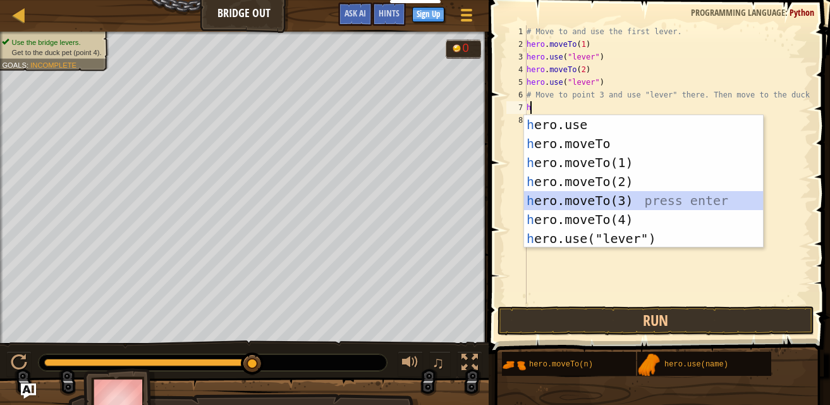
click at [648, 194] on div "h ero.use press enter h ero.moveTo press enter h ero.moveTo(1) press enter h er…" at bounding box center [643, 200] width 239 height 171
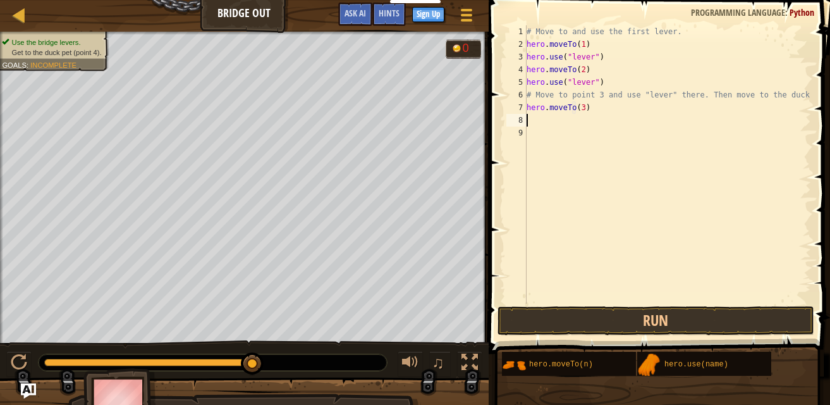
scroll to position [6, 4]
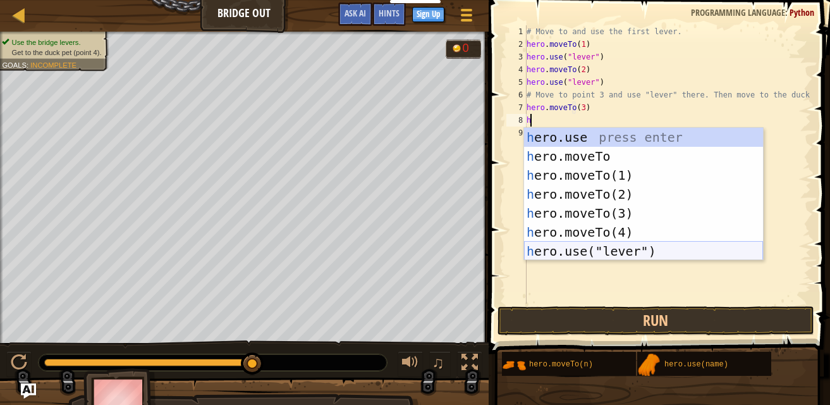
click at [613, 249] on div "h ero.use press enter h ero.moveTo press enter h ero.moveTo(1) press enter h er…" at bounding box center [643, 213] width 239 height 171
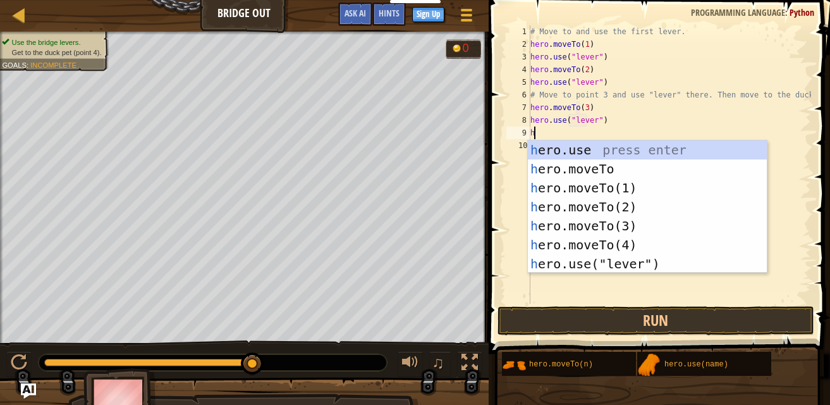
scroll to position [6, 5]
click at [575, 249] on div "h ero.use press enter h ero.moveTo press enter h ero.moveTo(1) press enter h er…" at bounding box center [647, 225] width 239 height 171
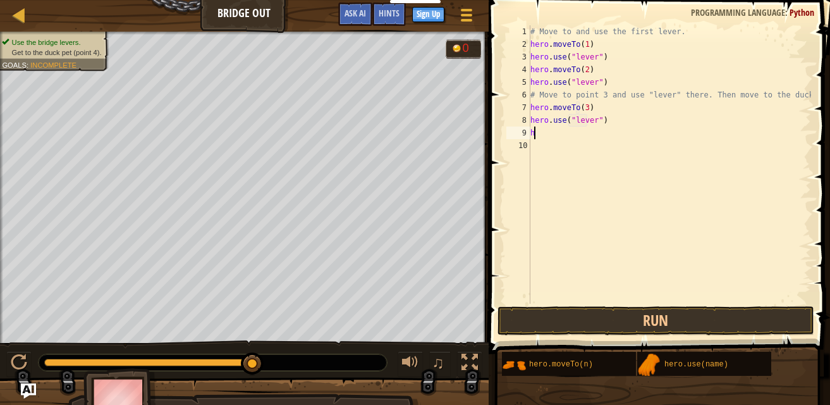
scroll to position [6, 4]
type textarea "hero.moveTo(4)"
click at [620, 329] on button "Run" at bounding box center [656, 320] width 317 height 29
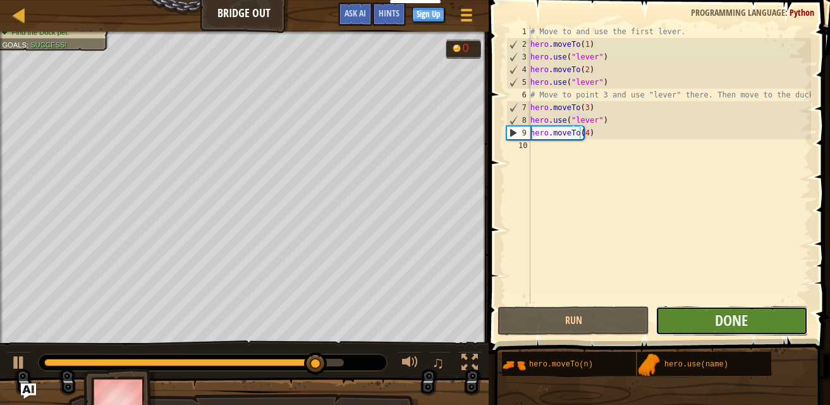
click at [771, 317] on button "Done" at bounding box center [732, 320] width 152 height 29
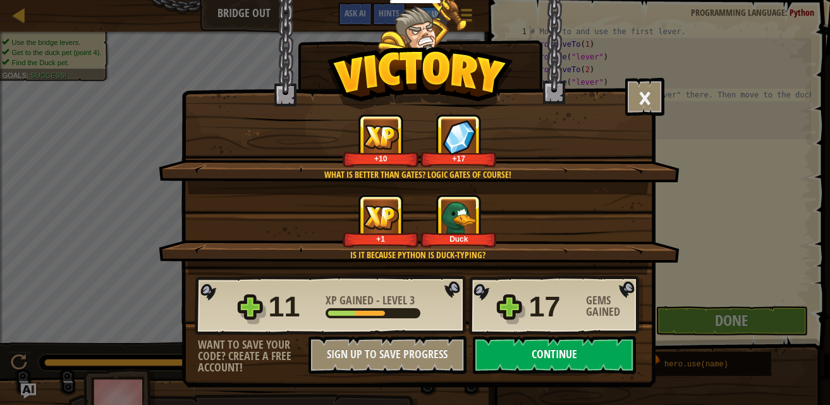
click at [567, 362] on button "Continue" at bounding box center [554, 355] width 163 height 38
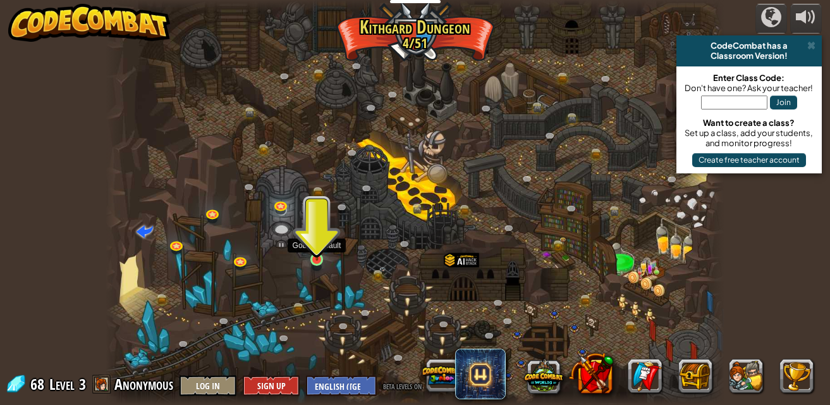
click at [316, 255] on img at bounding box center [317, 244] width 15 height 34
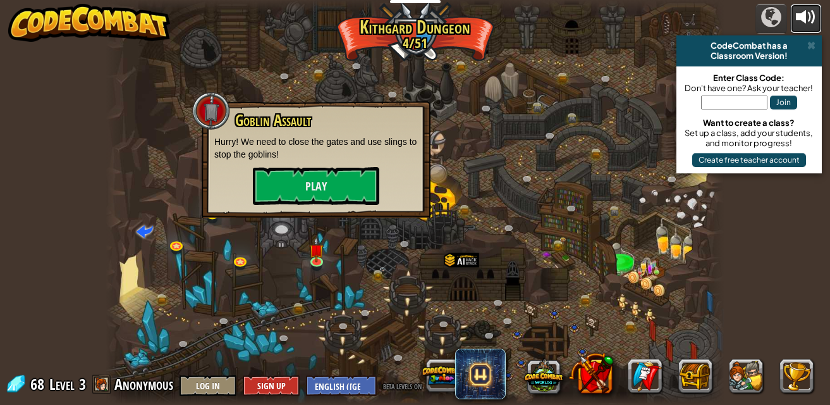
click at [811, 18] on div at bounding box center [806, 17] width 20 height 20
